Goal: Find contact information: Obtain details needed to contact an individual or organization

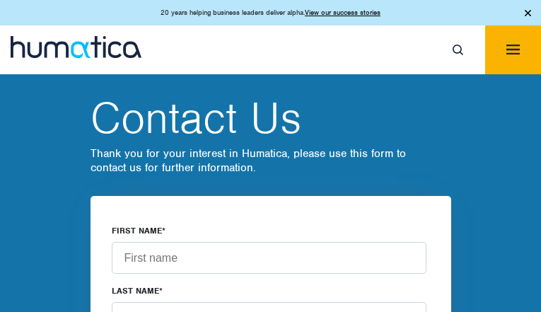
type input "LAdfQtfX"
type input "HarFKQqS"
type input "[EMAIL_ADDRESS][DOMAIN_NAME]"
